Goal: Transaction & Acquisition: Purchase product/service

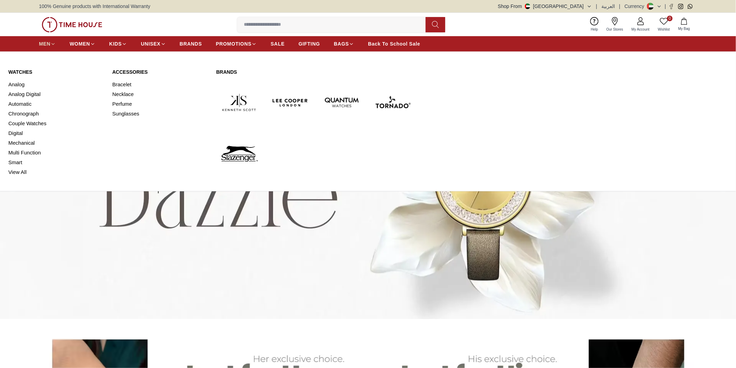
click at [51, 43] on icon at bounding box center [52, 43] width 5 height 5
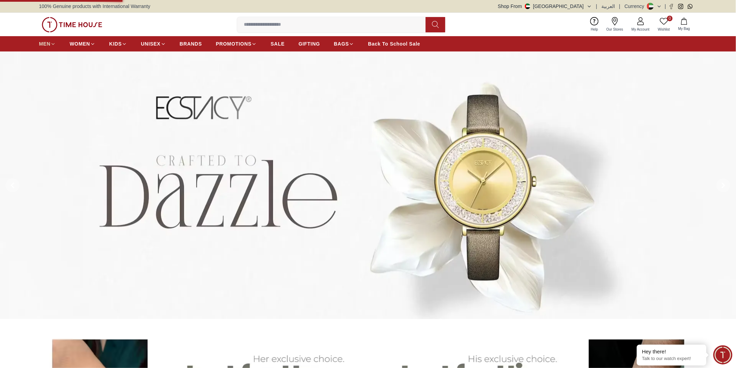
click at [51, 43] on icon at bounding box center [52, 43] width 5 height 5
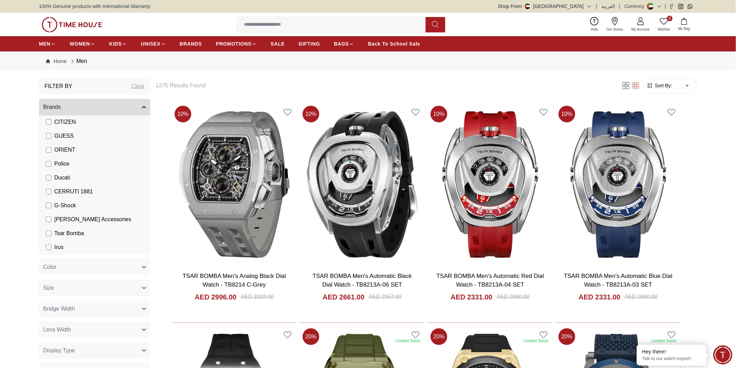
scroll to position [154, 0]
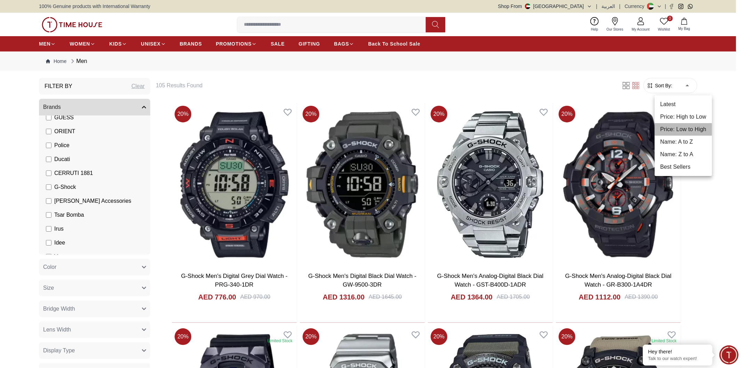
click at [682, 128] on li "Price: Low to High" at bounding box center [683, 129] width 57 height 13
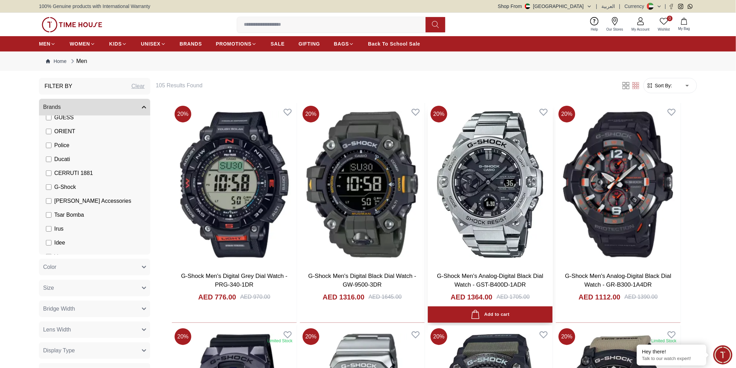
type input "*"
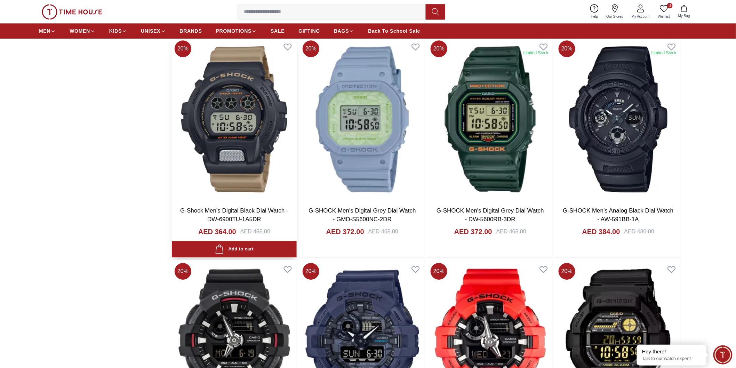
scroll to position [734, 0]
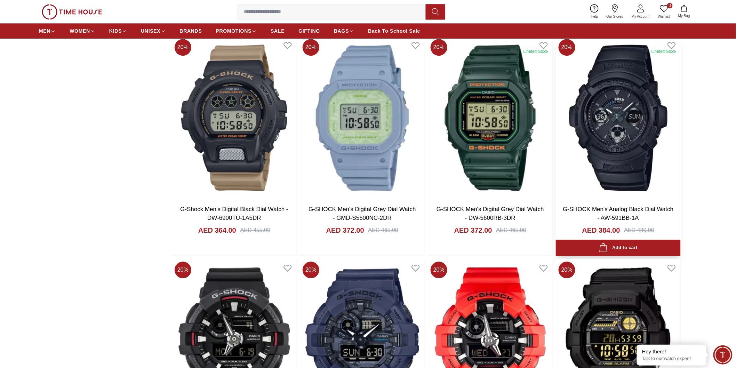
click at [627, 130] on img at bounding box center [618, 117] width 125 height 163
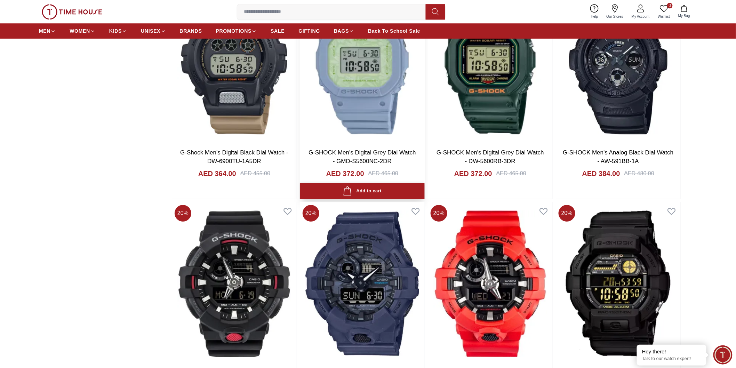
scroll to position [889, 0]
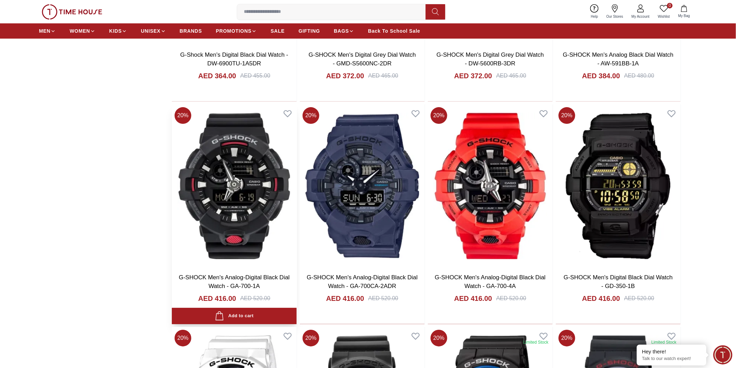
scroll to position [927, 0]
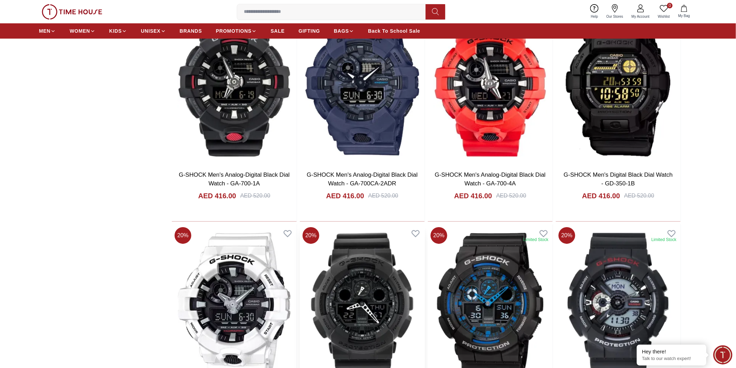
scroll to position [1005, 0]
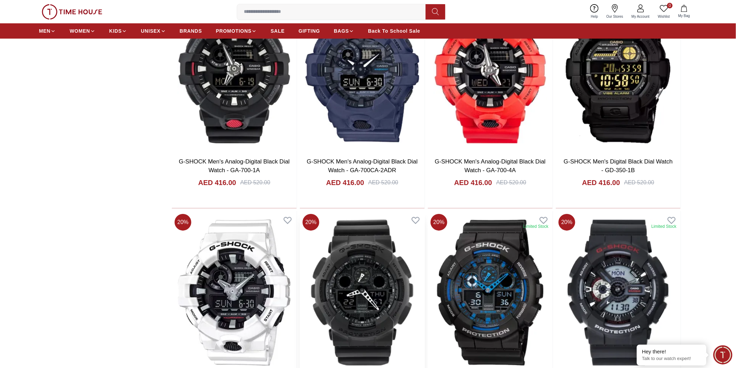
click at [359, 279] on img at bounding box center [362, 292] width 125 height 163
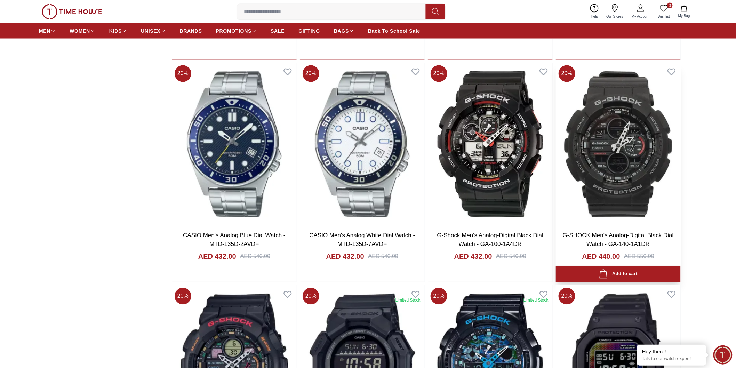
scroll to position [1584, 0]
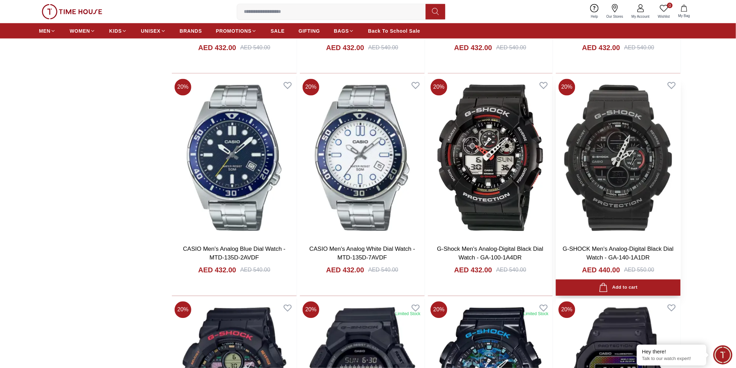
click at [613, 157] on img at bounding box center [618, 157] width 125 height 163
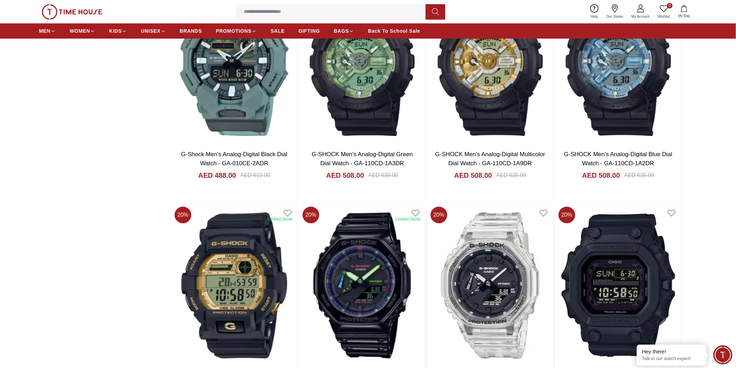
scroll to position [3092, 0]
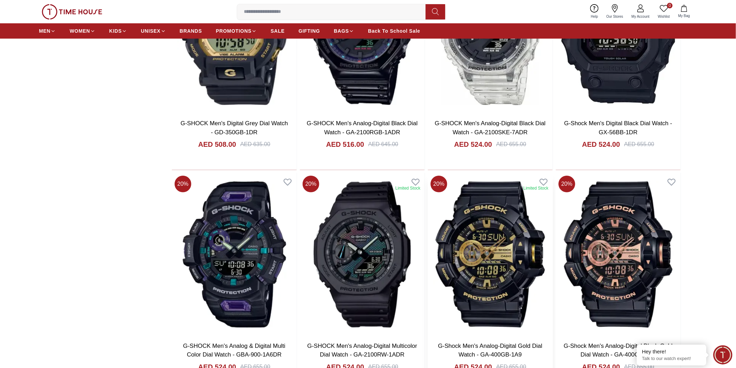
scroll to position [3285, 0]
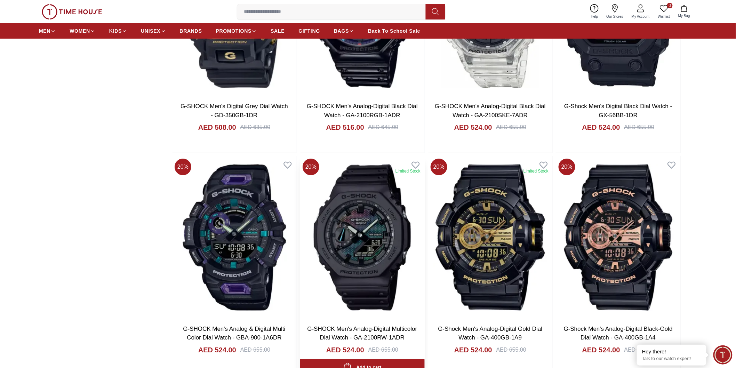
click at [370, 232] on img at bounding box center [362, 237] width 125 height 163
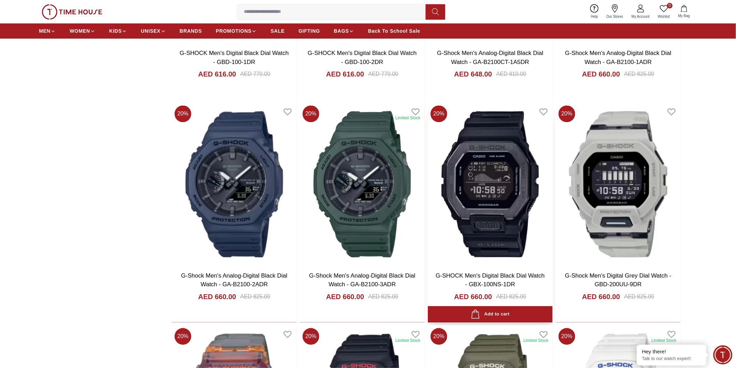
scroll to position [4019, 0]
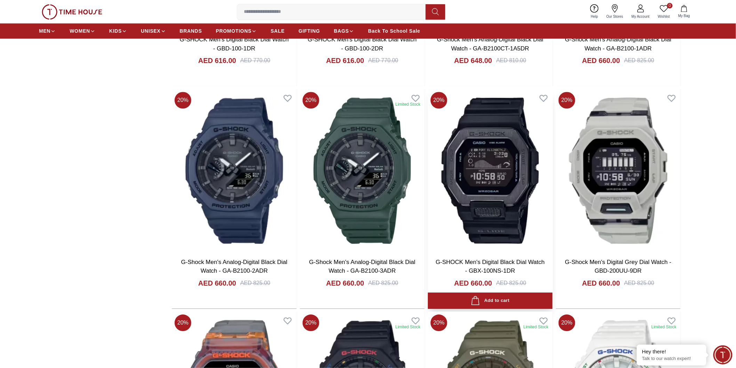
click at [496, 172] on img at bounding box center [490, 170] width 125 height 163
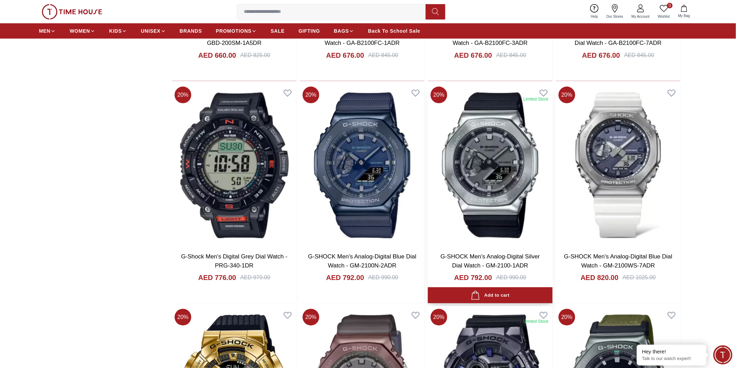
scroll to position [4483, 0]
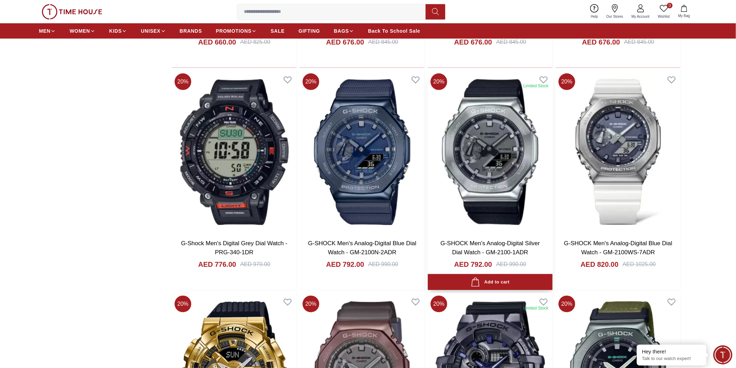
click at [501, 156] on img at bounding box center [490, 152] width 125 height 163
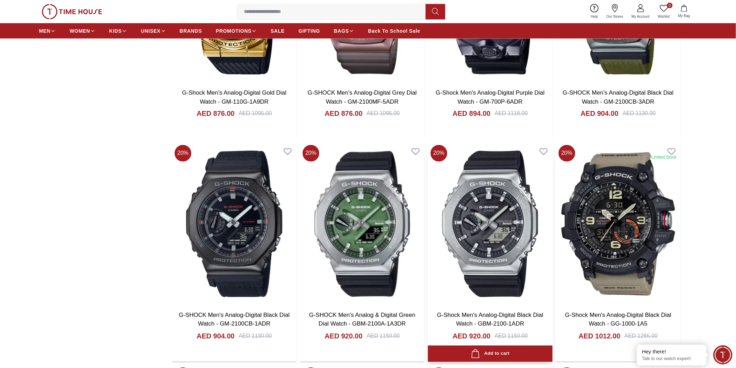
scroll to position [4870, 0]
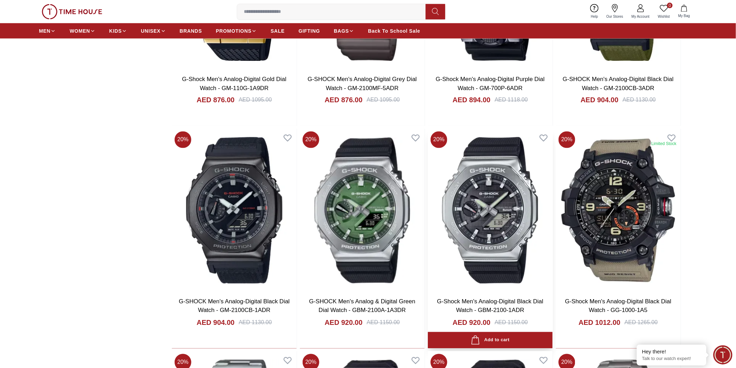
click at [491, 221] on img at bounding box center [490, 210] width 125 height 163
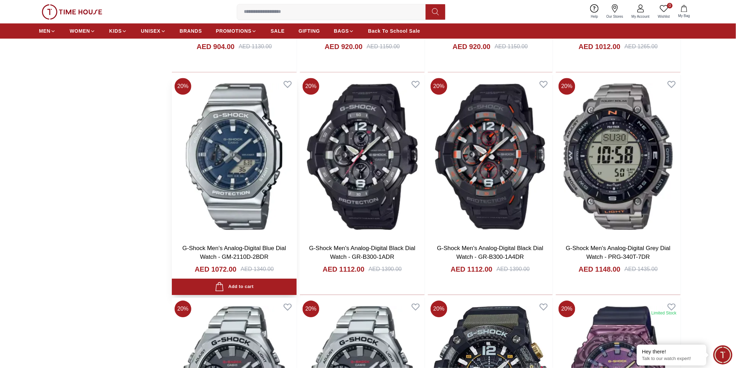
scroll to position [5140, 0]
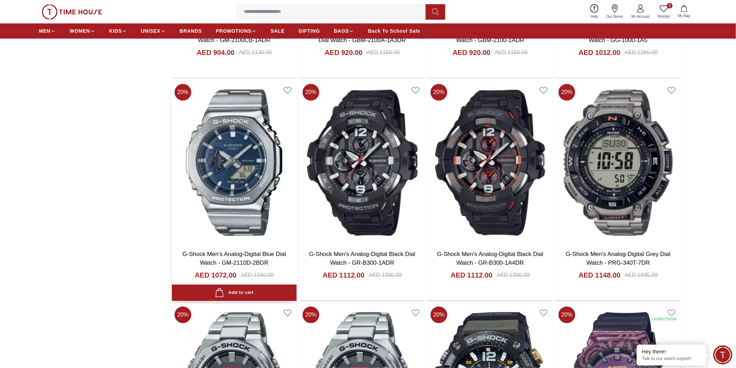
click at [249, 152] on img at bounding box center [234, 162] width 125 height 163
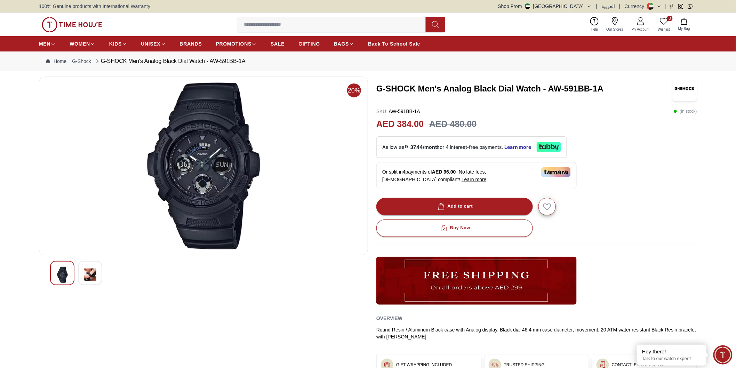
click at [85, 274] on img at bounding box center [90, 275] width 13 height 16
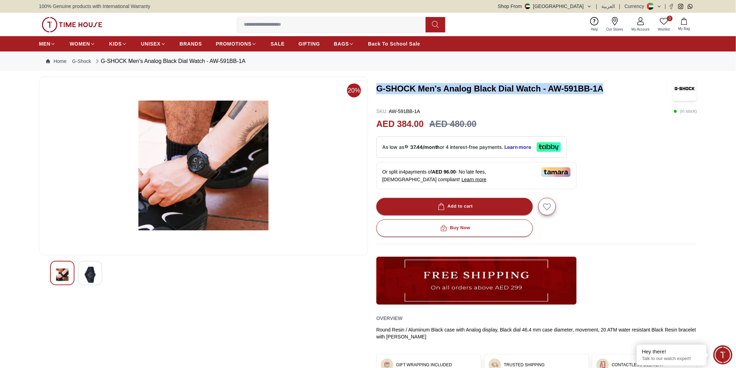
drag, startPoint x: 376, startPoint y: 86, endPoint x: 610, endPoint y: 91, distance: 234.1
click at [610, 91] on div "20% G-SHOCK Men's Analog Black Dial Watch - AW-591BB-1A SKU : AW-591BB-1A ( In …" at bounding box center [368, 237] width 658 height 320
copy h3 "G-SHOCK Men's Analog Black Dial Watch - AW-591BB-1A"
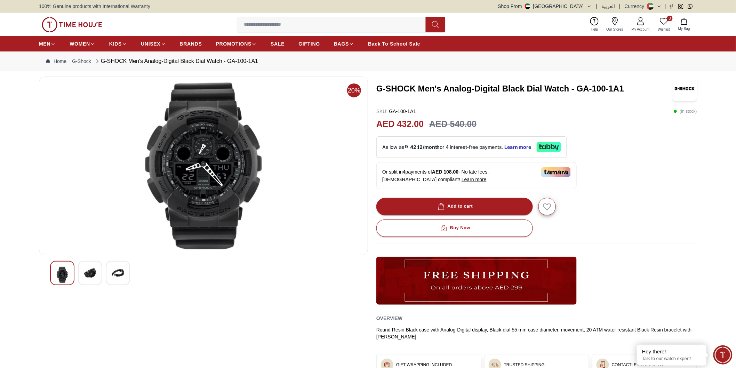
click at [99, 273] on div at bounding box center [90, 273] width 24 height 24
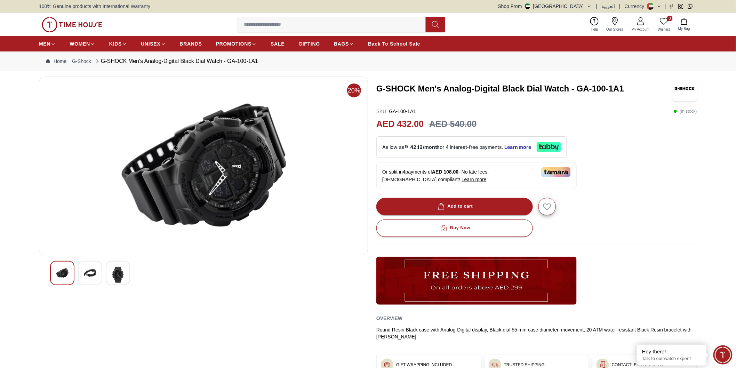
click at [117, 275] on img at bounding box center [118, 275] width 13 height 16
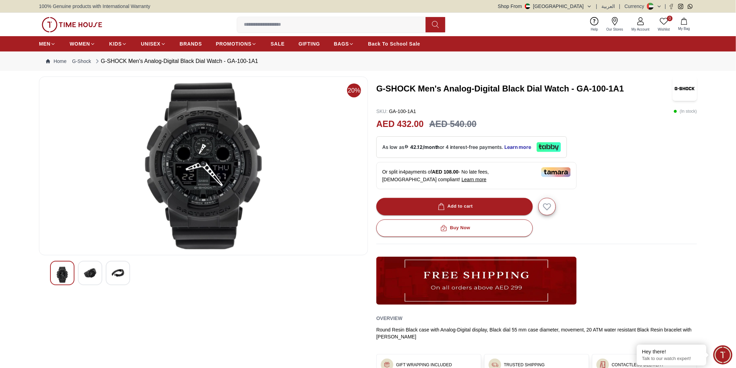
click at [95, 277] on img at bounding box center [90, 273] width 13 height 13
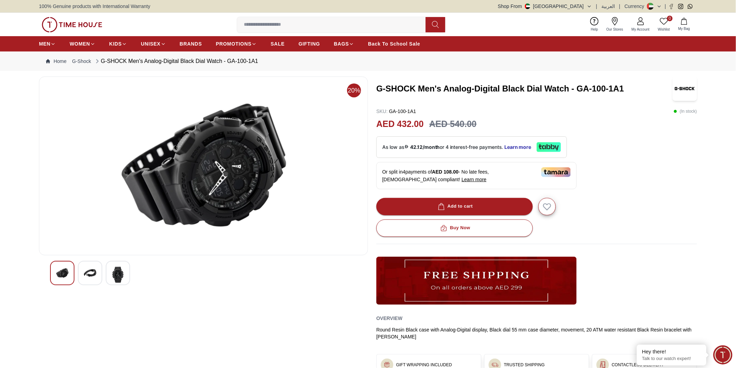
click at [61, 277] on img at bounding box center [62, 273] width 13 height 13
drag, startPoint x: 377, startPoint y: 123, endPoint x: 423, endPoint y: 123, distance: 45.6
click at [423, 123] on h2 "AED 432.00" at bounding box center [399, 124] width 47 height 13
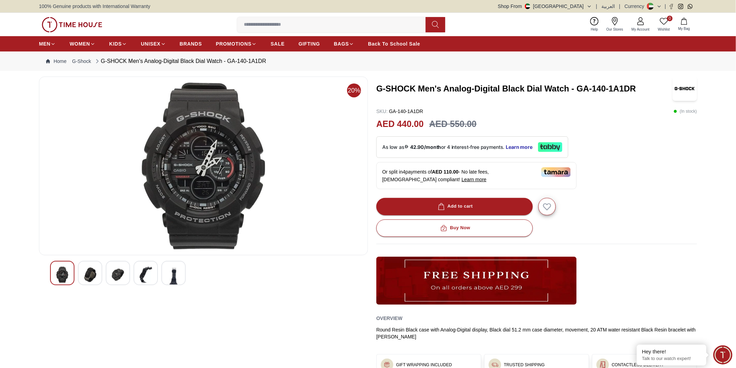
click at [88, 278] on img at bounding box center [90, 275] width 13 height 16
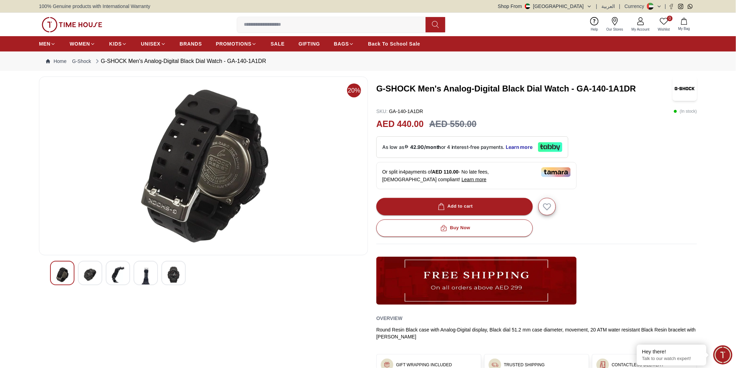
click at [109, 278] on div at bounding box center [118, 273] width 24 height 24
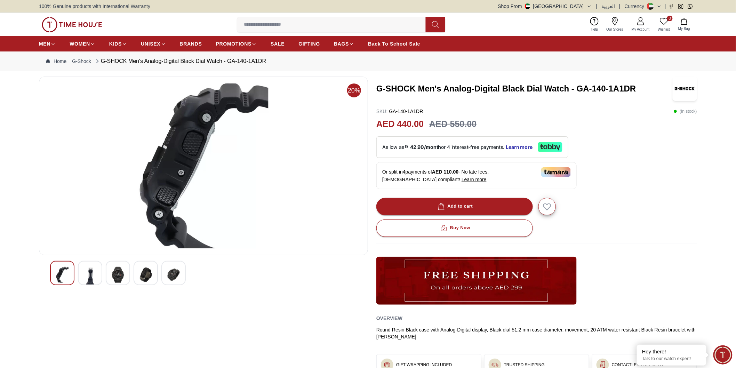
click at [117, 277] on img at bounding box center [118, 275] width 13 height 16
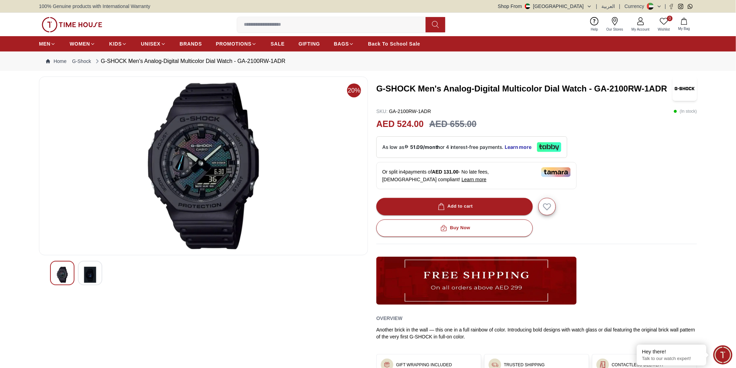
click at [93, 275] on img at bounding box center [90, 275] width 13 height 16
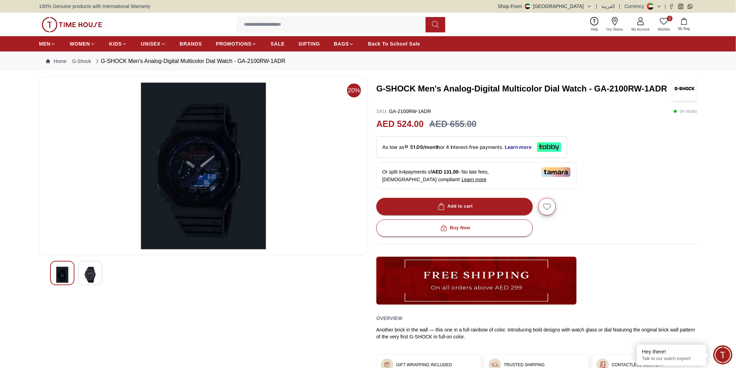
click at [58, 278] on img at bounding box center [62, 275] width 13 height 16
click at [89, 278] on img at bounding box center [90, 275] width 13 height 16
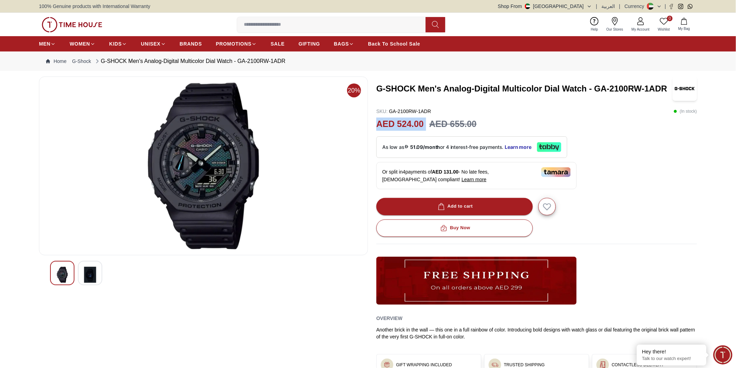
drag, startPoint x: 378, startPoint y: 122, endPoint x: 426, endPoint y: 122, distance: 48.7
click at [426, 122] on div "AED 524.00 AED 655.00" at bounding box center [536, 124] width 321 height 13
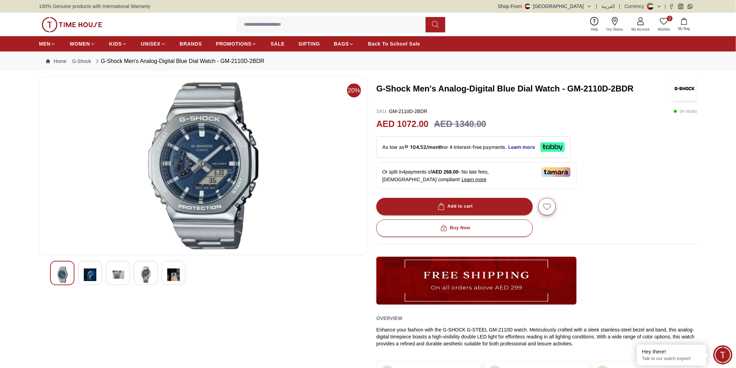
click at [77, 268] on div at bounding box center [203, 273] width 307 height 24
click at [110, 271] on div at bounding box center [118, 273] width 24 height 24
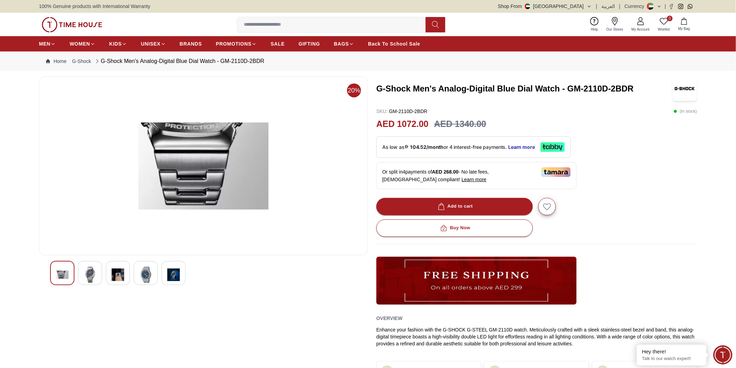
click at [137, 278] on div at bounding box center [146, 273] width 24 height 24
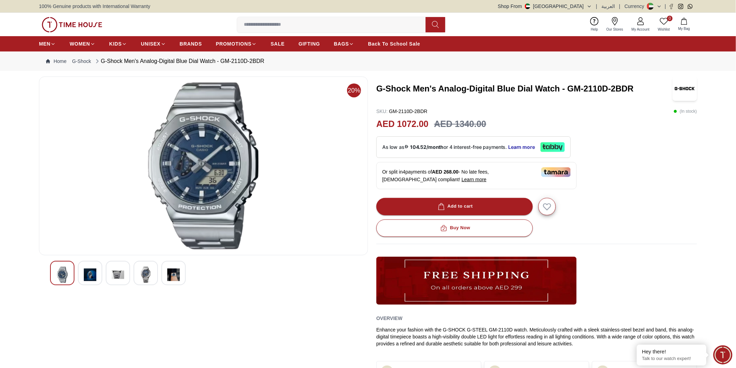
click at [142, 276] on img at bounding box center [145, 275] width 13 height 16
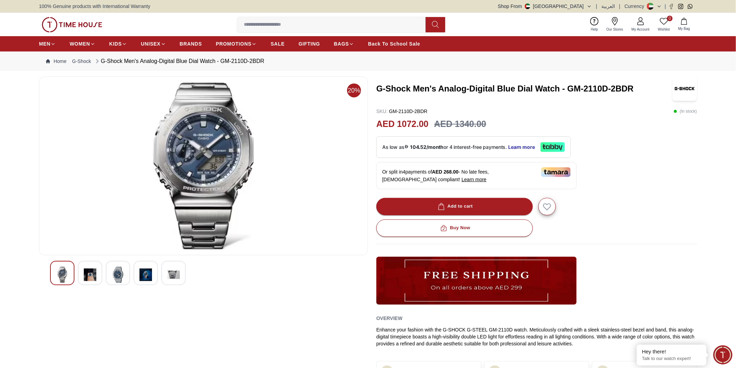
click at [171, 276] on img at bounding box center [173, 275] width 13 height 16
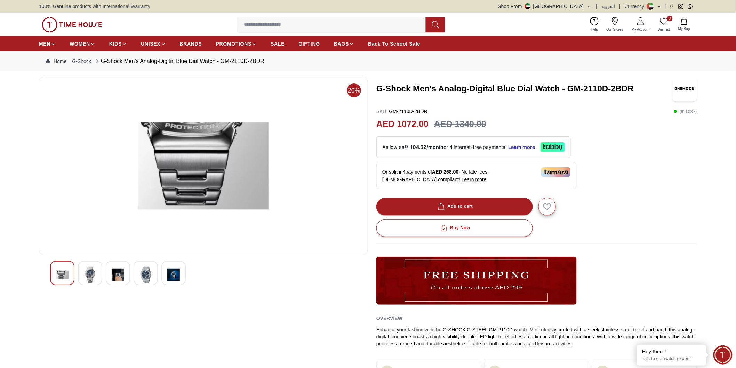
click at [60, 277] on img at bounding box center [62, 275] width 13 height 16
click at [96, 277] on img at bounding box center [90, 275] width 13 height 16
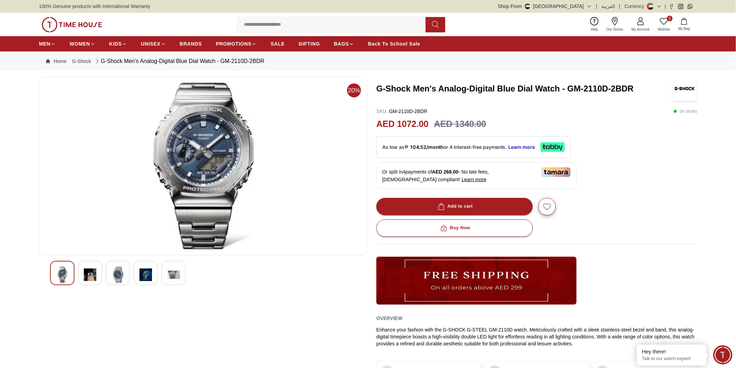
click at [121, 280] on img at bounding box center [118, 275] width 13 height 16
